Goal: Task Accomplishment & Management: Manage account settings

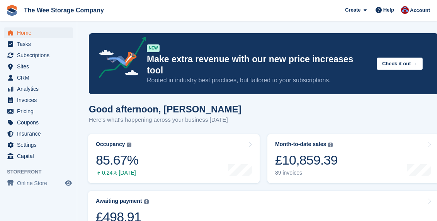
scroll to position [78, 0]
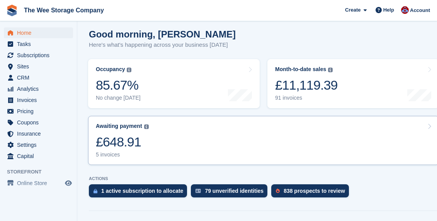
scroll to position [80, 0]
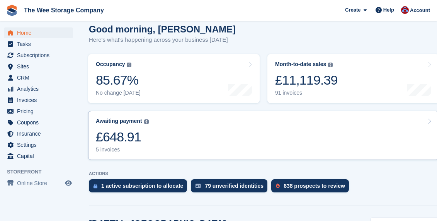
click at [125, 129] on div "£648.91" at bounding box center [122, 137] width 53 height 16
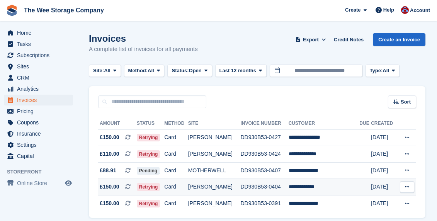
click at [200, 189] on td "[PERSON_NAME]" at bounding box center [214, 187] width 53 height 17
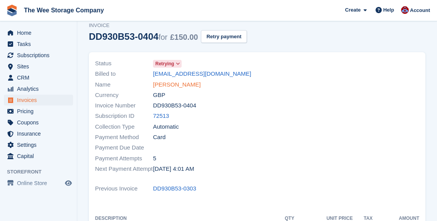
scroll to position [30, 0]
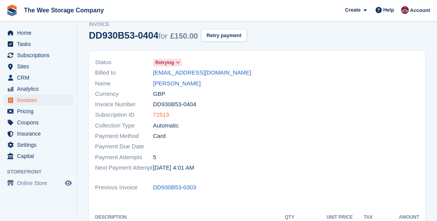
click at [161, 114] on link "72513" at bounding box center [161, 115] width 16 height 9
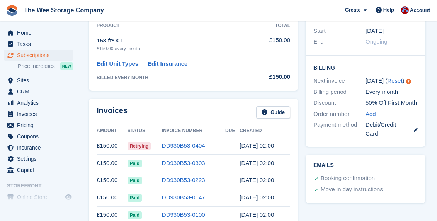
scroll to position [149, 0]
click at [179, 145] on link "DD930B53-0404" at bounding box center [183, 145] width 43 height 7
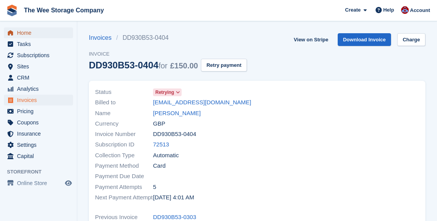
click at [27, 34] on span "Home" at bounding box center [40, 32] width 46 height 11
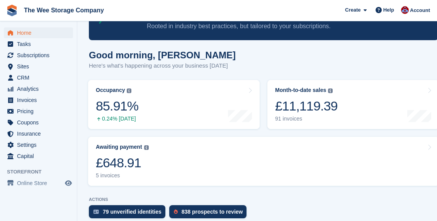
scroll to position [59, 0]
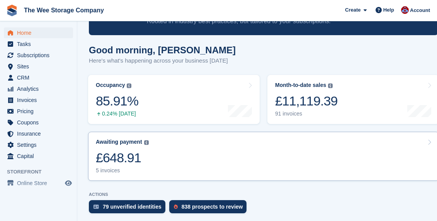
click at [184, 143] on link "Awaiting payment The total outstanding balance on all open invoices. £648.91 5 …" at bounding box center [263, 156] width 351 height 49
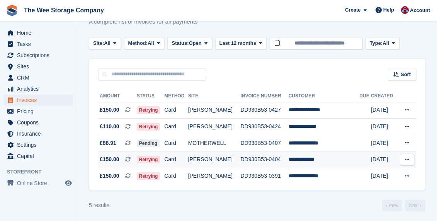
scroll to position [28, 0]
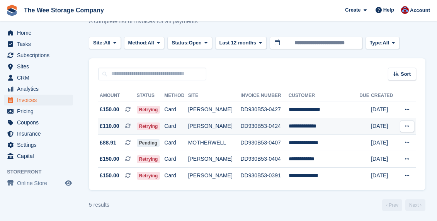
click at [213, 127] on td "[PERSON_NAME]" at bounding box center [214, 126] width 53 height 17
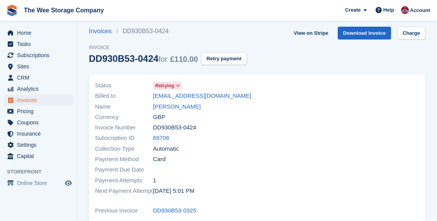
scroll to position [12, 0]
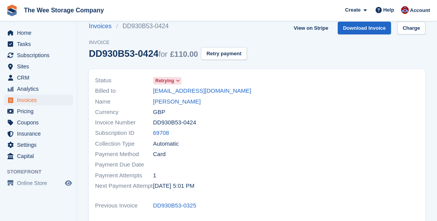
drag, startPoint x: 212, startPoint y: 91, endPoint x: 150, endPoint y: 89, distance: 61.9
click at [150, 89] on div "Billed to lewisdee@live.co.uk" at bounding box center [174, 91] width 158 height 10
copy div "lewisdee@live.co.uk"
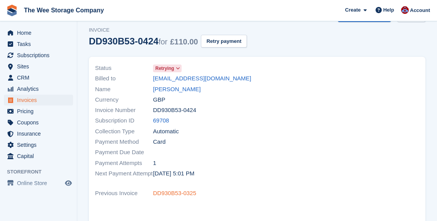
scroll to position [0, 0]
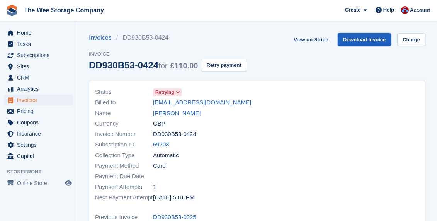
click at [364, 39] on link "Download Invoice" at bounding box center [365, 39] width 54 height 13
copy div "lewisdee@live.co.uk"
click at [238, 66] on button "Retry payment" at bounding box center [224, 65] width 46 height 13
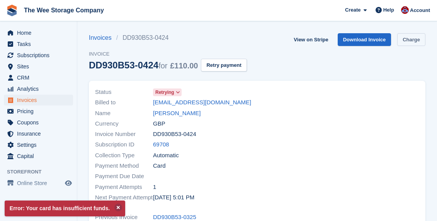
click at [410, 42] on link "Charge" at bounding box center [411, 39] width 28 height 13
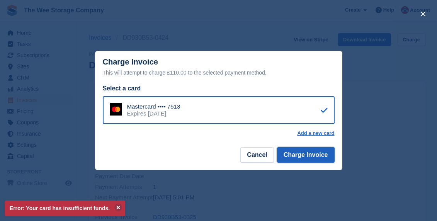
click at [297, 155] on button "Charge Invoice" at bounding box center [306, 154] width 58 height 15
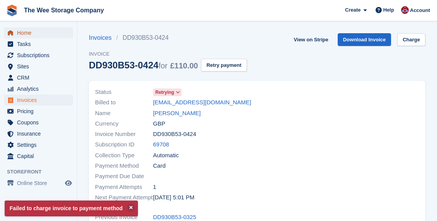
click at [33, 35] on span "Home" at bounding box center [40, 32] width 46 height 11
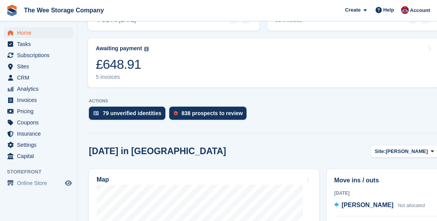
scroll to position [150, 0]
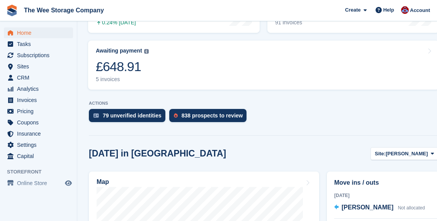
click at [157, 56] on link "Awaiting payment The total outstanding balance on all open invoices. £648.91 5 …" at bounding box center [263, 65] width 351 height 49
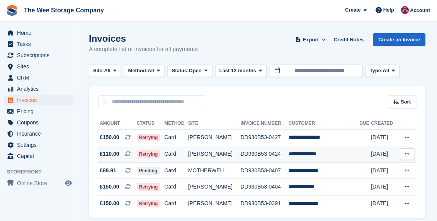
click at [355, 155] on td "**********" at bounding box center [324, 154] width 71 height 17
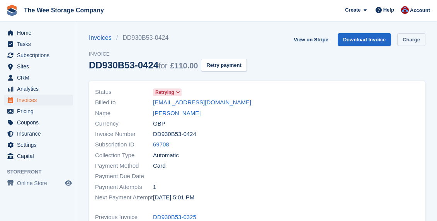
click at [413, 39] on link "Charge" at bounding box center [411, 39] width 28 height 13
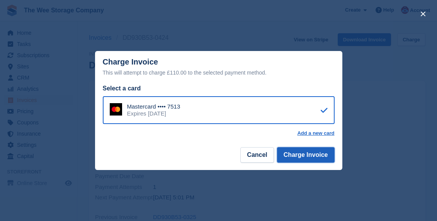
click at [318, 151] on button "Charge Invoice" at bounding box center [306, 154] width 58 height 15
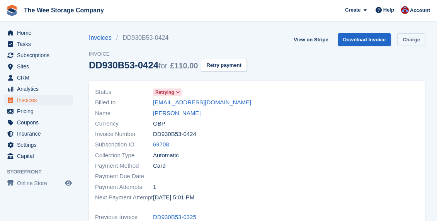
click at [407, 39] on link "Charge" at bounding box center [411, 39] width 28 height 13
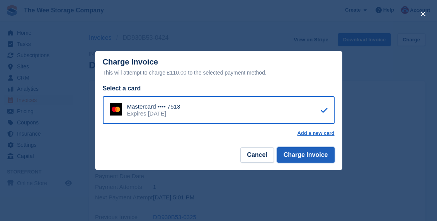
click at [307, 158] on button "Charge Invoice" at bounding box center [306, 154] width 58 height 15
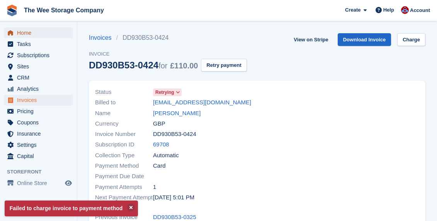
click at [23, 33] on span "Home" at bounding box center [40, 32] width 46 height 11
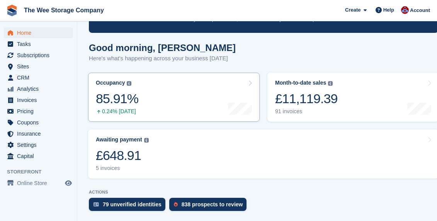
scroll to position [62, 0]
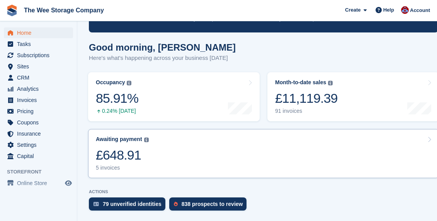
click at [164, 156] on link "Awaiting payment The total outstanding balance on all open invoices. £648.91 5 …" at bounding box center [263, 153] width 351 height 49
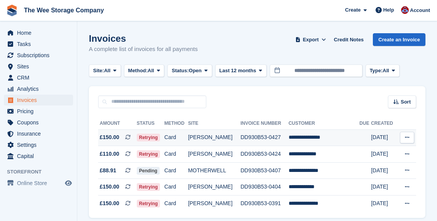
click at [229, 136] on td "[PERSON_NAME]" at bounding box center [214, 138] width 53 height 17
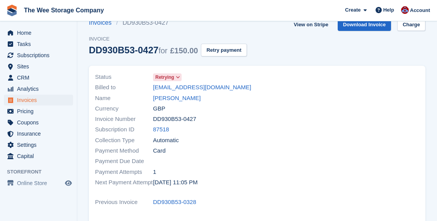
scroll to position [31, 0]
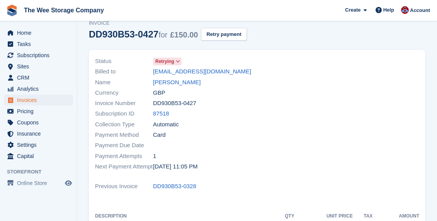
drag, startPoint x: 254, startPoint y: 73, endPoint x: 147, endPoint y: 75, distance: 107.1
click at [147, 75] on div "Status Retrying Billed to [EMAIL_ADDRESS][DOMAIN_NAME] Name [PERSON_NAME] Curre…" at bounding box center [173, 113] width 167 height 125
copy div "[EMAIL_ADDRESS][DOMAIN_NAME]"
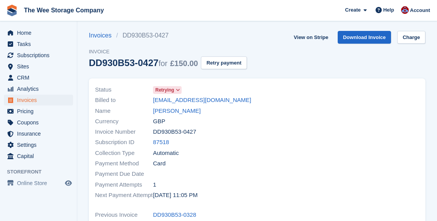
scroll to position [0, 0]
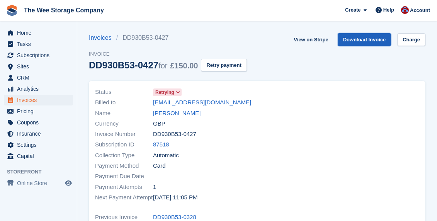
click at [361, 37] on link "Download Invoice" at bounding box center [365, 39] width 54 height 13
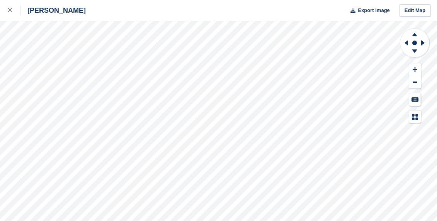
click at [11, 1] on link at bounding box center [10, 10] width 20 height 21
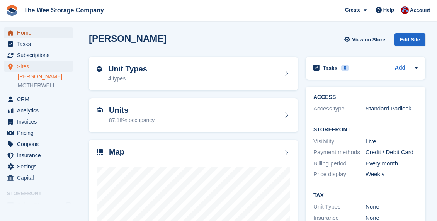
click at [35, 33] on span "Home" at bounding box center [40, 32] width 46 height 11
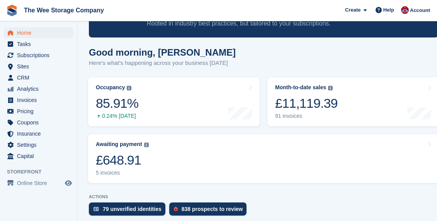
scroll to position [127, 0]
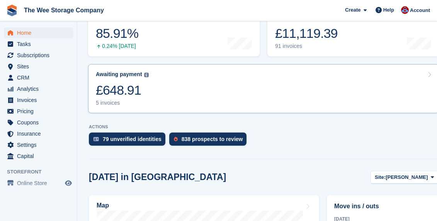
click at [156, 90] on link "Awaiting payment The total outstanding balance on all open invoices. £648.91 5 …" at bounding box center [263, 88] width 351 height 49
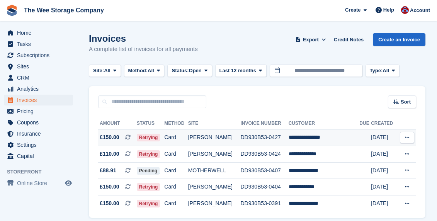
click at [235, 136] on td "[PERSON_NAME]" at bounding box center [214, 138] width 53 height 17
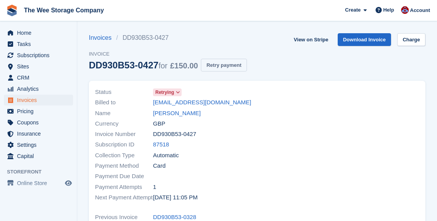
click at [233, 66] on button "Retry payment" at bounding box center [224, 65] width 46 height 13
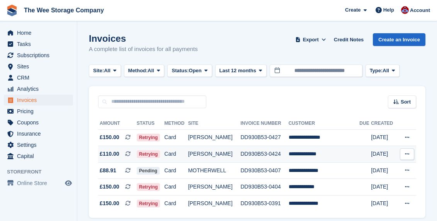
click at [160, 151] on span "Retrying" at bounding box center [149, 154] width 24 height 8
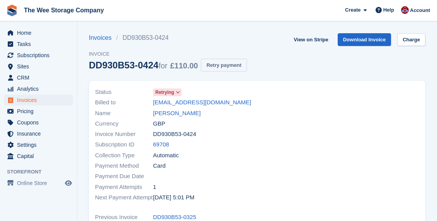
click at [238, 63] on button "Retry payment" at bounding box center [224, 65] width 46 height 13
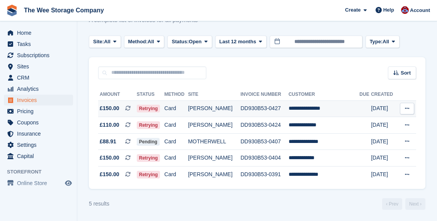
scroll to position [29, 0]
